Goal: Task Accomplishment & Management: Use online tool/utility

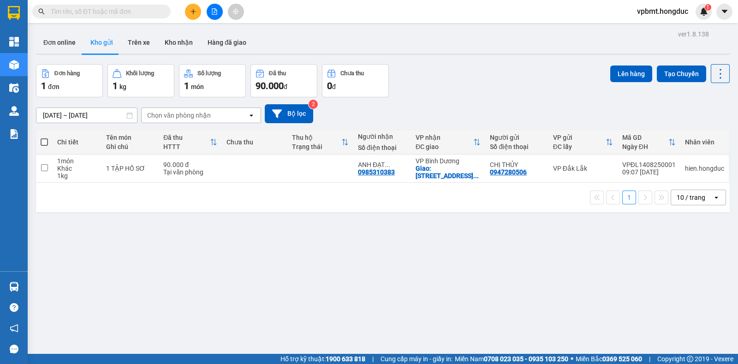
click at [208, 10] on button at bounding box center [215, 12] width 16 height 16
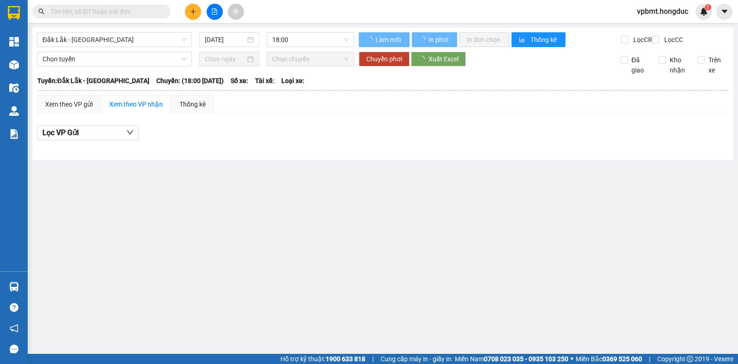
click at [148, 47] on div "Đắk Lắk - [GEOGRAPHIC_DATA] [DATE] 18:00" at bounding box center [195, 39] width 317 height 15
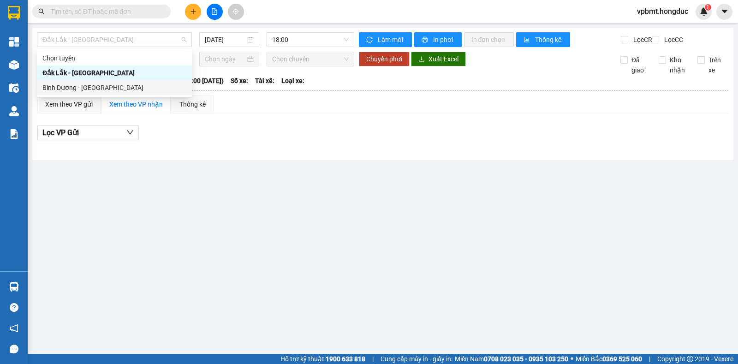
click at [149, 89] on div "Bình Dương - [GEOGRAPHIC_DATA]" at bounding box center [114, 88] width 144 height 10
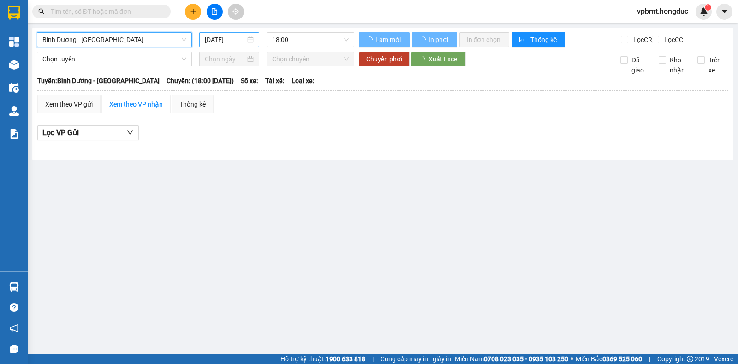
click at [231, 39] on input "[DATE]" at bounding box center [225, 40] width 41 height 10
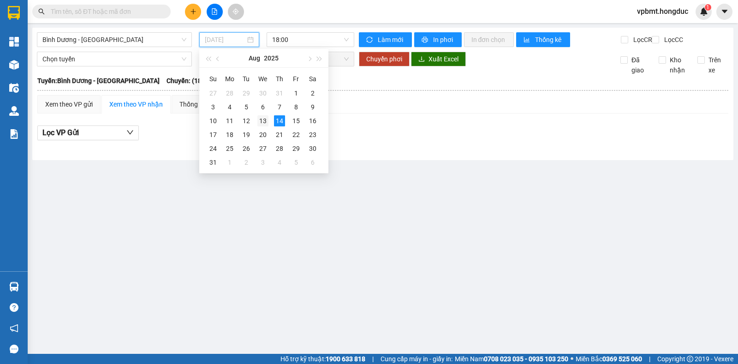
click at [260, 114] on td "13" at bounding box center [262, 121] width 17 height 14
type input "[DATE]"
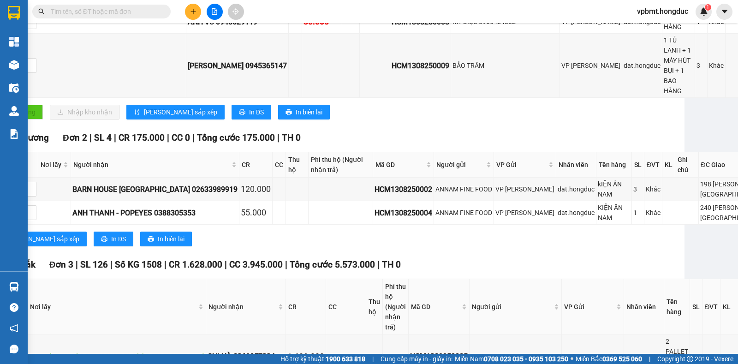
scroll to position [24, 49]
